Goal: Information Seeking & Learning: Find contact information

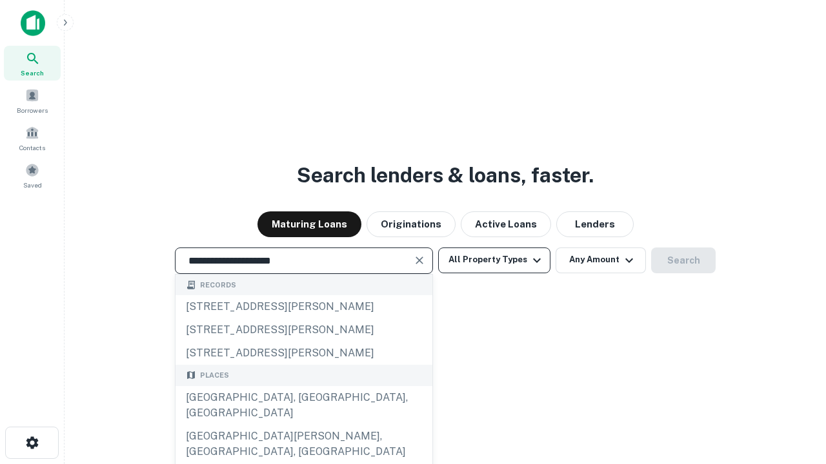
click at [303, 425] on div "Santa Monica, CA, USA" at bounding box center [303, 405] width 257 height 39
click at [494, 260] on button "All Property Types" at bounding box center [494, 261] width 112 height 26
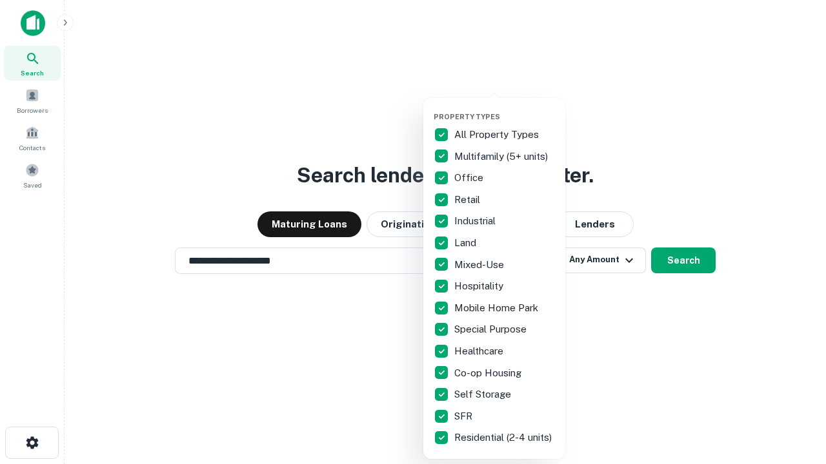
type input "**********"
click at [504, 108] on button "button" at bounding box center [504, 108] width 142 height 1
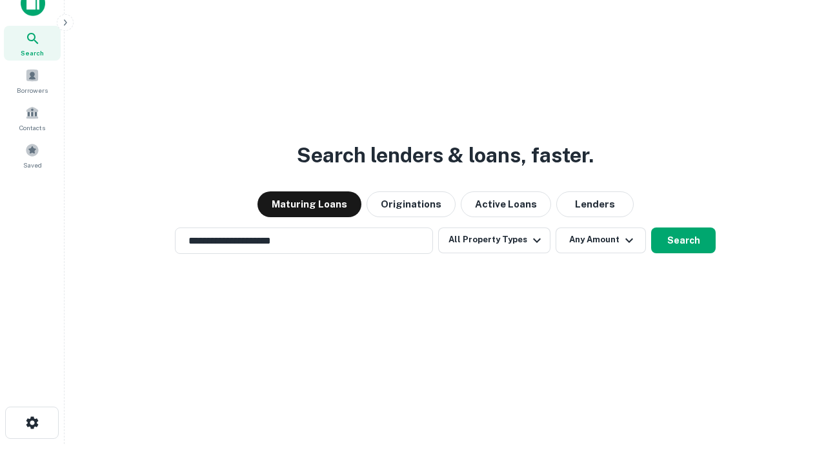
scroll to position [8, 155]
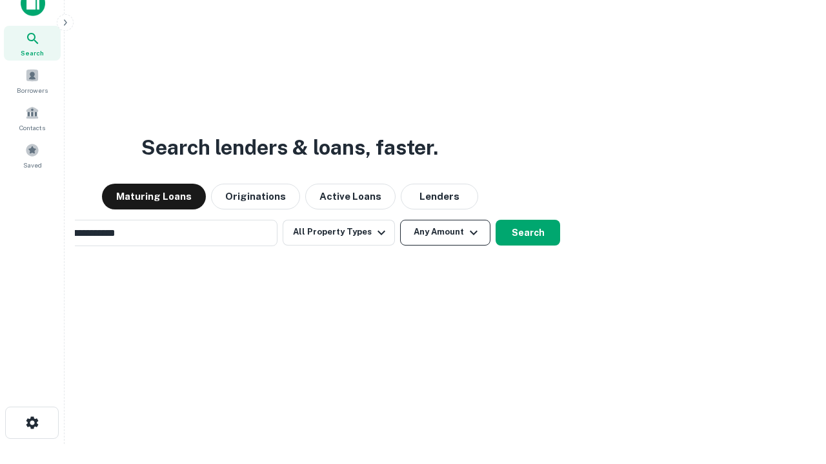
click at [400, 220] on button "Any Amount" at bounding box center [445, 233] width 90 height 26
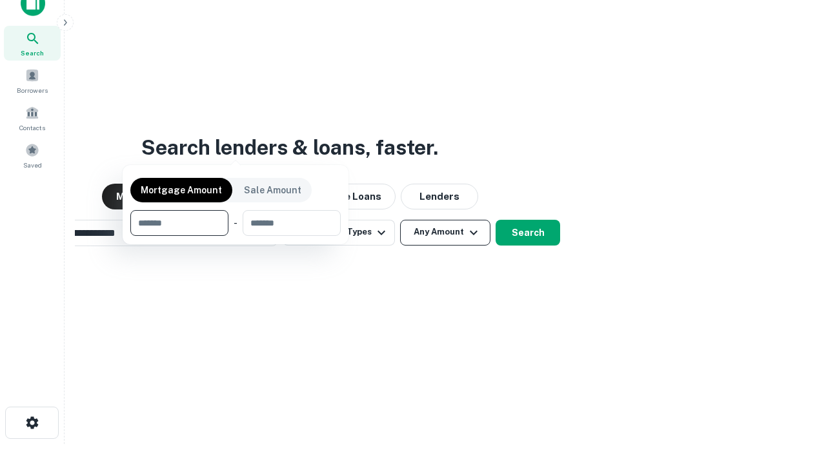
scroll to position [21, 0]
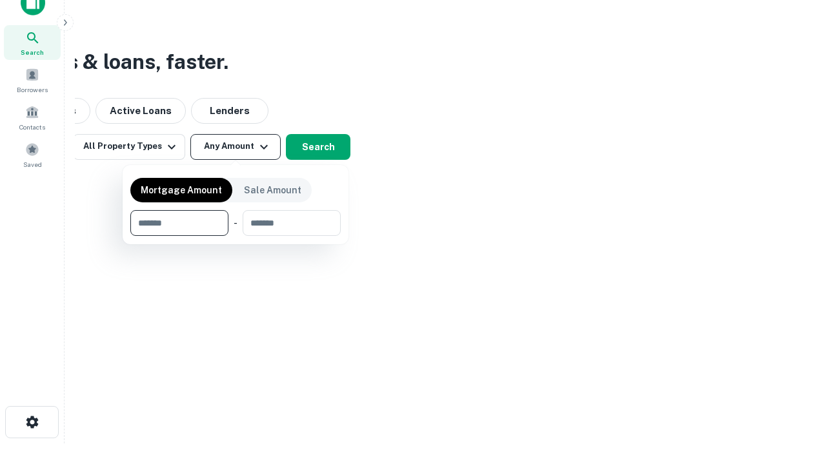
type input "*******"
click at [235, 236] on button "button" at bounding box center [235, 236] width 210 height 1
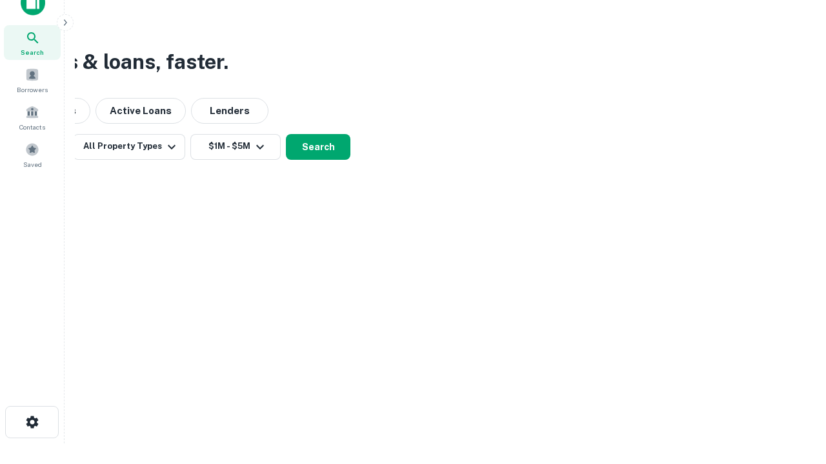
scroll to position [20, 0]
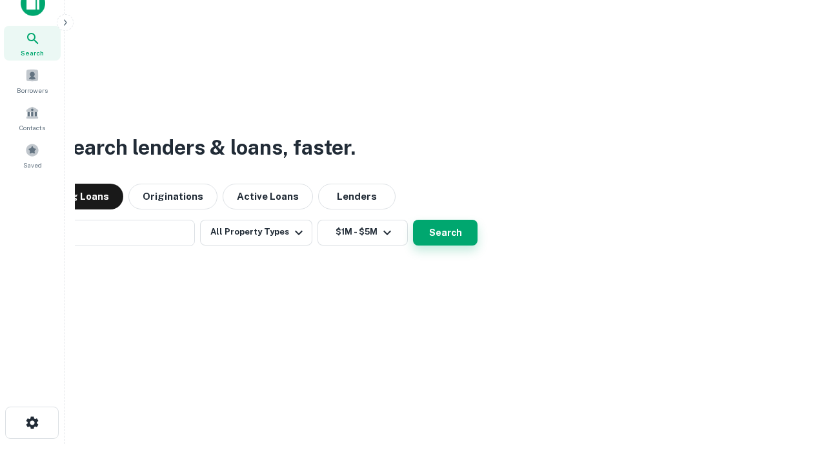
click at [413, 220] on button "Search" at bounding box center [445, 233] width 64 height 26
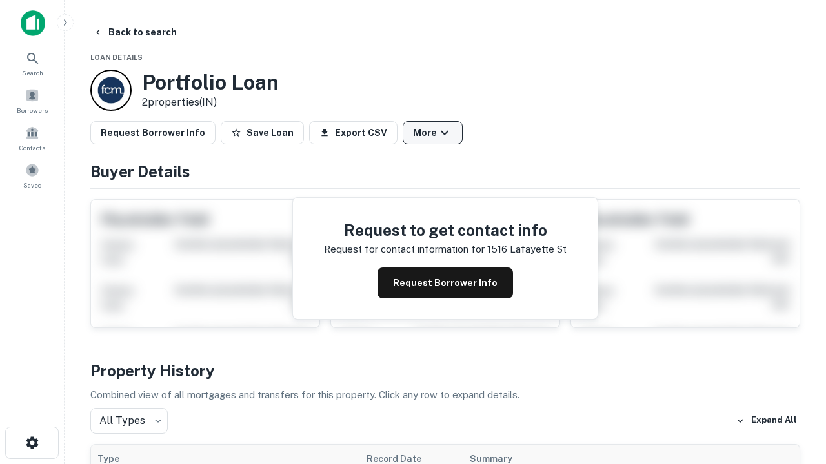
click at [432, 133] on button "More" at bounding box center [432, 132] width 60 height 23
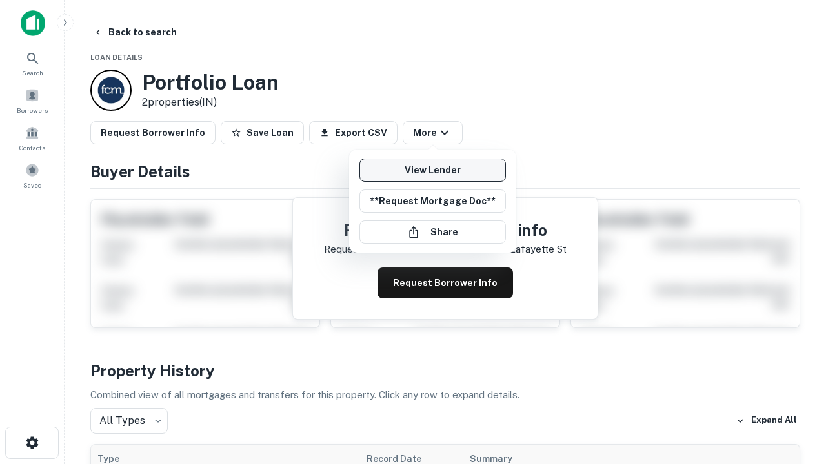
click at [432, 170] on link "View Lender" at bounding box center [432, 170] width 146 height 23
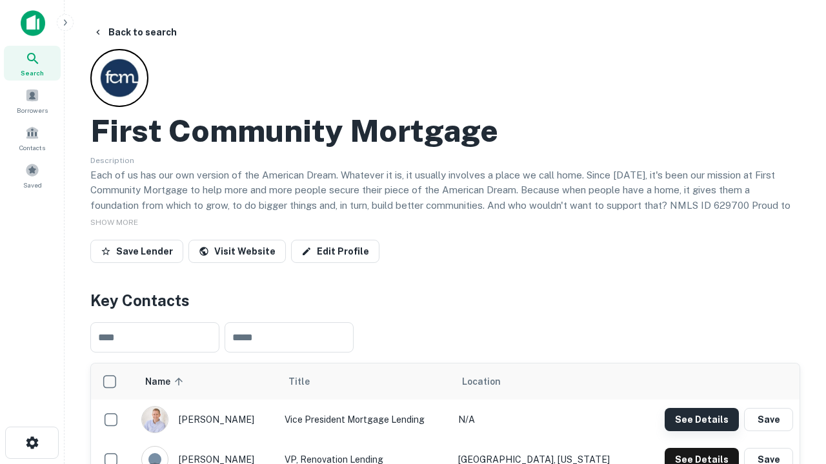
click at [701, 419] on button "See Details" at bounding box center [701, 419] width 74 height 23
click at [32, 443] on icon "button" at bounding box center [32, 442] width 15 height 15
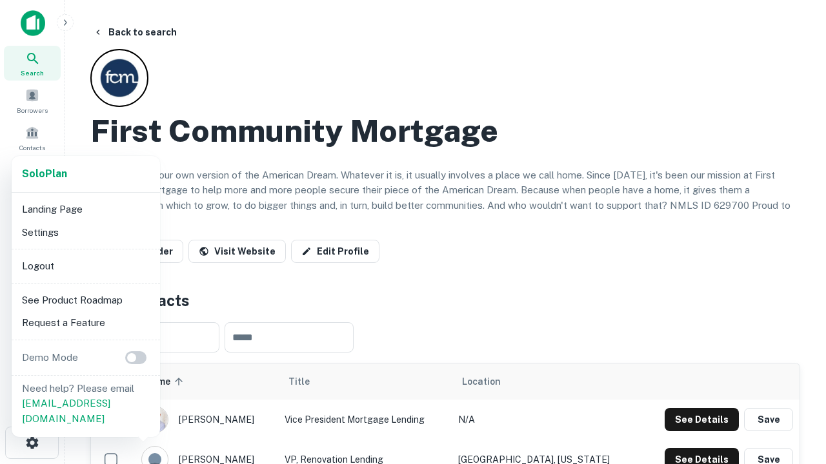
click at [85, 266] on li "Logout" at bounding box center [86, 266] width 138 height 23
